Goal: Task Accomplishment & Management: Manage account settings

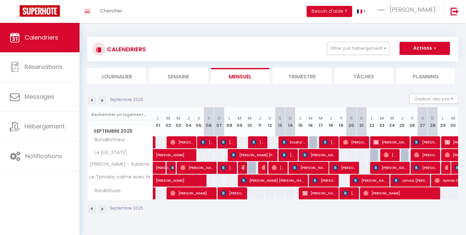
select select
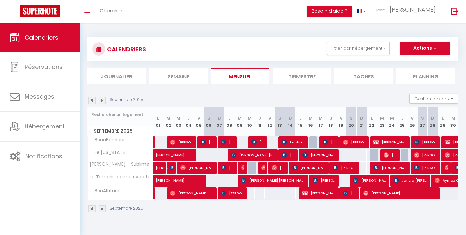
click at [319, 194] on span "[PERSON_NAME]" at bounding box center [319, 193] width 34 height 12
select select "OK"
select select "KO"
select select "0"
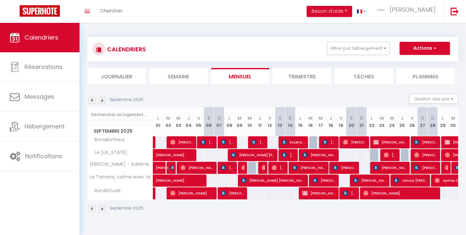
select select "0"
select select
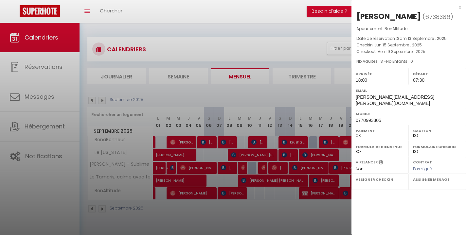
click at [273, 214] on div at bounding box center [233, 117] width 466 height 235
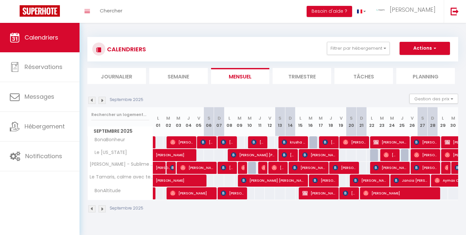
click at [103, 102] on img at bounding box center [101, 100] width 7 height 7
select select "KO"
select select "0"
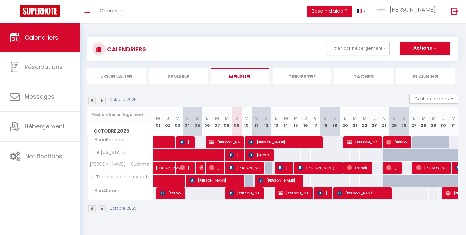
click at [163, 195] on img at bounding box center [162, 193] width 5 height 5
